Goal: Task Accomplishment & Management: Manage account settings

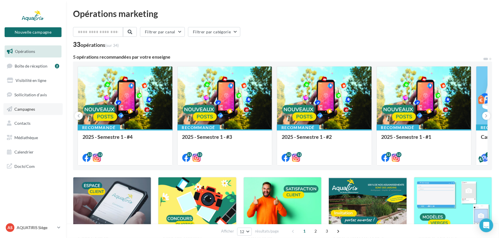
click at [23, 109] on span "Campagnes" at bounding box center [24, 108] width 21 height 5
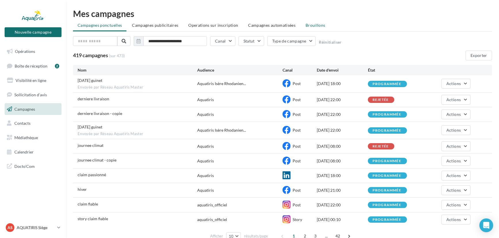
click at [305, 25] on span "Brouillons" at bounding box center [315, 25] width 20 height 5
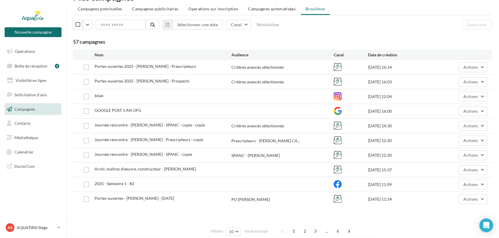
scroll to position [25, 0]
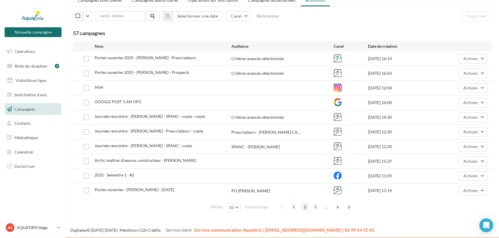
click at [302, 203] on span "2" at bounding box center [304, 206] width 9 height 9
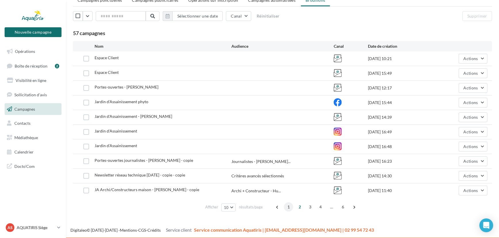
click at [290, 205] on span "1" at bounding box center [288, 206] width 9 height 9
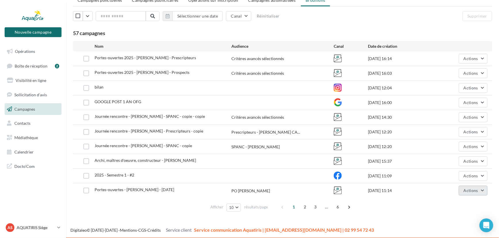
click at [480, 186] on button "Actions" at bounding box center [472, 191] width 29 height 10
click at [459, 134] on button "Editer" at bounding box center [458, 132] width 57 height 15
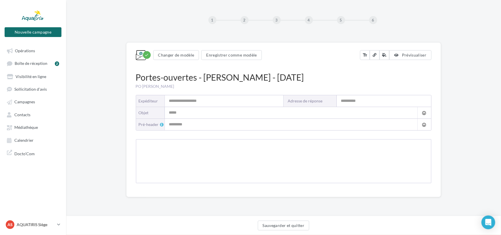
type input "*********"
type input "**********"
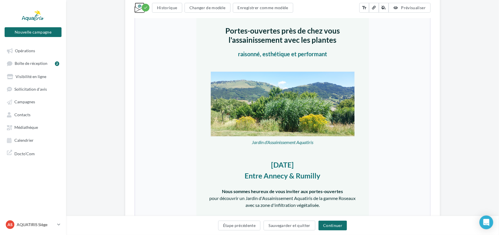
scroll to position [235, 0]
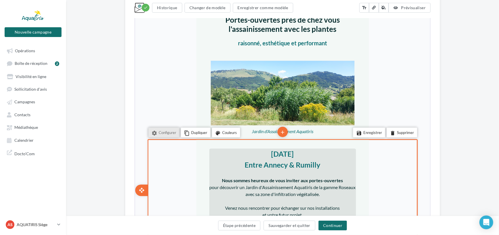
click at [313, 163] on strong "Entre Annecy & Rumilly" at bounding box center [282, 164] width 76 height 9
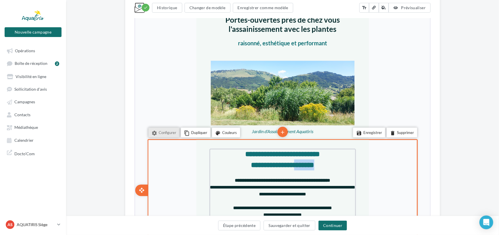
click at [313, 163] on strong "**********" at bounding box center [281, 164] width 63 height 7
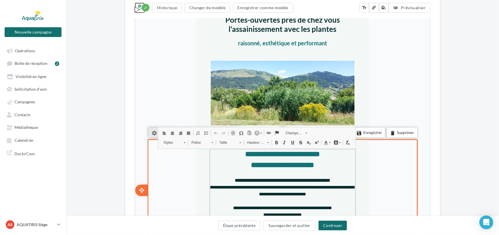
click at [313, 163] on strong "**********" at bounding box center [281, 164] width 63 height 7
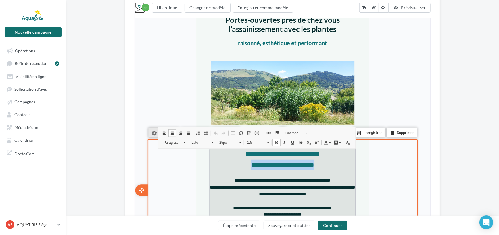
drag, startPoint x: 321, startPoint y: 163, endPoint x: 245, endPoint y: 163, distance: 75.5
click at [245, 163] on p "**********" at bounding box center [281, 178] width 146 height 38
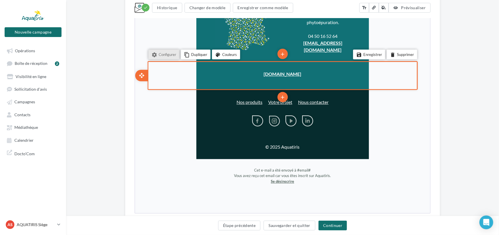
scroll to position [914, 0]
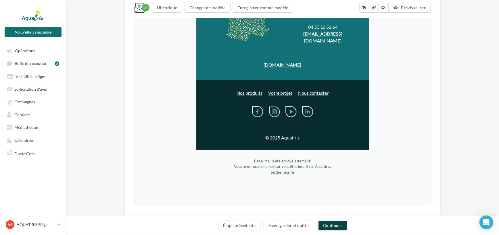
click at [319, 225] on button "Continuer" at bounding box center [332, 226] width 28 height 10
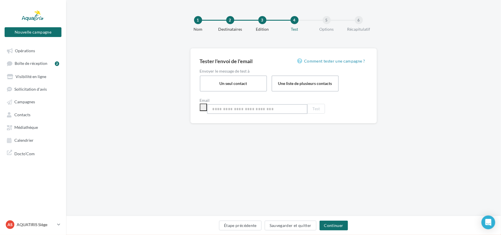
click at [273, 109] on input "email" at bounding box center [257, 109] width 101 height 10
type input "*"
type input "**********"
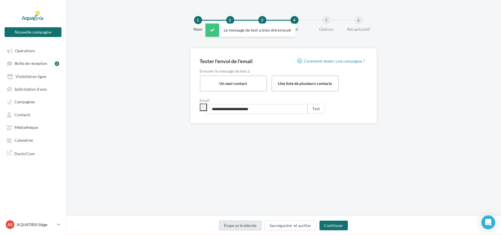
click at [248, 225] on button "Étape précédente" at bounding box center [240, 226] width 43 height 10
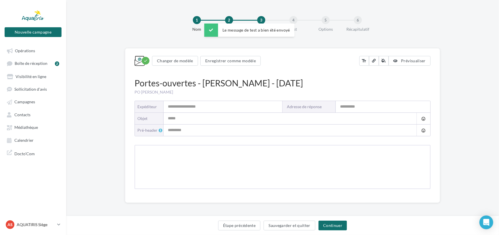
type input "*********"
type input "**********"
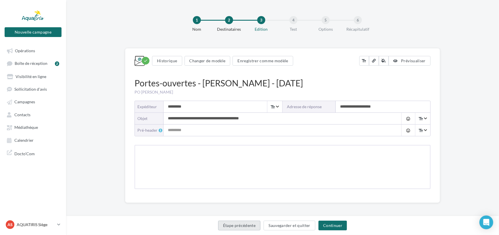
click at [248, 225] on button "Étape précédente" at bounding box center [239, 226] width 43 height 10
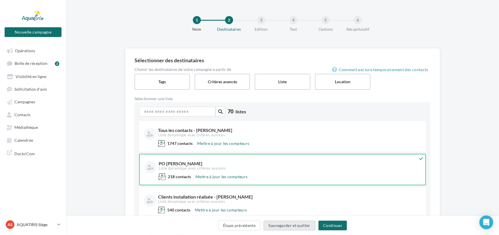
click at [302, 228] on button "Sauvegarder et quitter" at bounding box center [289, 226] width 52 height 10
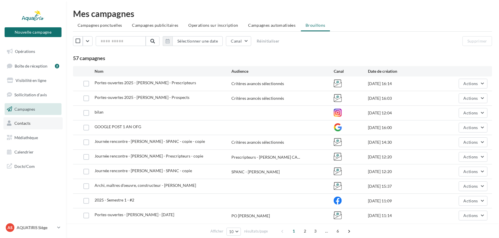
click at [38, 123] on link "Contacts" at bounding box center [32, 123] width 59 height 12
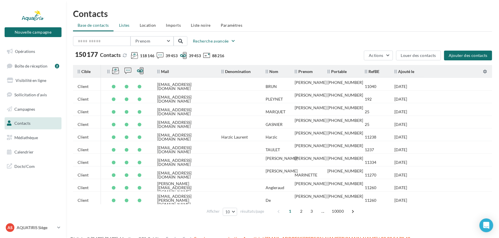
click at [133, 24] on li "Listes" at bounding box center [124, 25] width 20 height 10
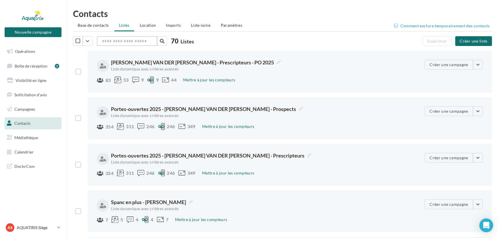
click at [121, 42] on input "text" at bounding box center [127, 41] width 60 height 10
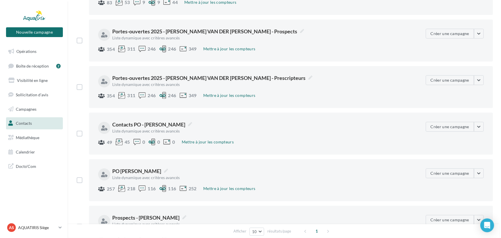
scroll to position [78, 0]
type input "**"
click at [476, 171] on button "button" at bounding box center [478, 173] width 10 height 10
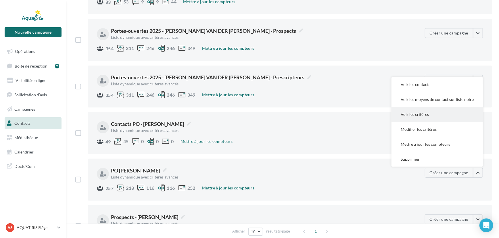
click at [437, 115] on button "Voir les critères" at bounding box center [436, 114] width 91 height 15
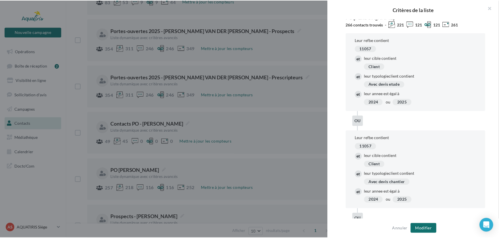
scroll to position [0, 0]
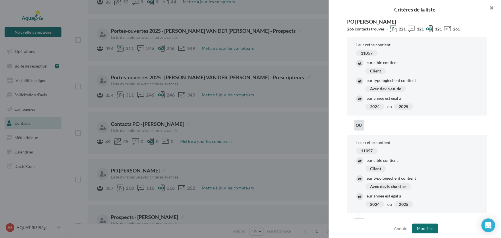
click at [491, 8] on button "button" at bounding box center [489, 8] width 23 height 17
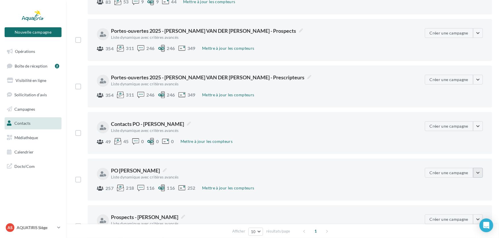
click at [474, 175] on button "button" at bounding box center [478, 173] width 10 height 10
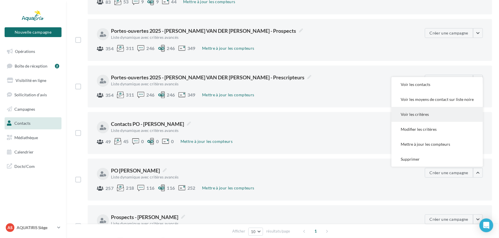
click at [441, 118] on button "Voir les critères" at bounding box center [436, 114] width 91 height 15
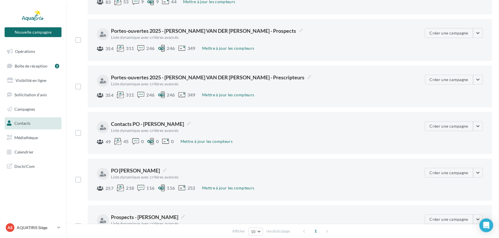
click at [480, 170] on button "button" at bounding box center [478, 173] width 10 height 10
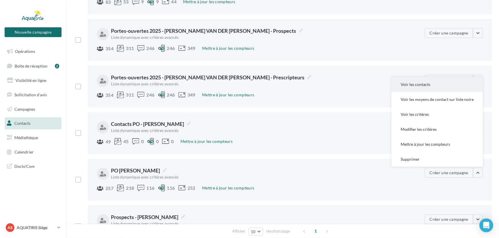
click at [425, 80] on button "Voir les contacts" at bounding box center [436, 84] width 91 height 15
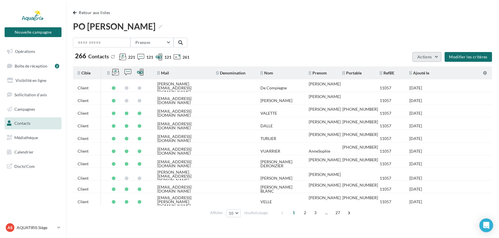
click at [430, 54] on span "Actions" at bounding box center [424, 56] width 14 height 5
click at [414, 71] on button "Exporter les contacts" at bounding box center [411, 70] width 59 height 15
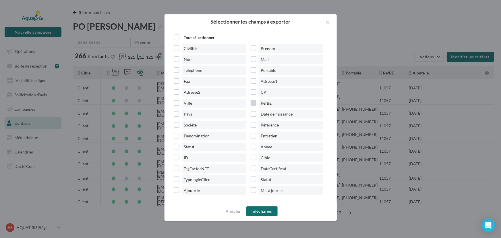
click at [252, 101] on label "RefBE" at bounding box center [289, 103] width 77 height 9
click at [176, 136] on label "Denomination" at bounding box center [212, 136] width 77 height 9
click at [178, 181] on label "TypologieClient" at bounding box center [212, 179] width 77 height 9
click at [177, 33] on label "Tout sélectionner" at bounding box center [196, 37] width 44 height 9
click at [266, 211] on button "Télécharger" at bounding box center [261, 211] width 31 height 10
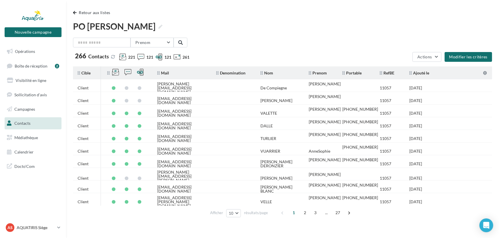
drag, startPoint x: 37, startPoint y: 228, endPoint x: 38, endPoint y: 221, distance: 6.9
click at [37, 228] on p "AQUATIRIS Siège" at bounding box center [36, 228] width 38 height 6
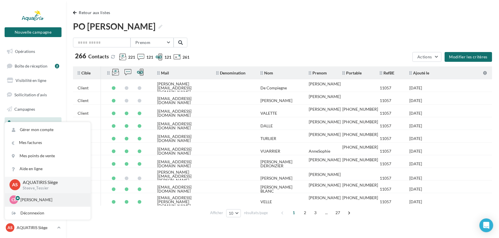
click at [46, 197] on p "[PERSON_NAME]" at bounding box center [51, 200] width 63 height 6
